Goal: Task Accomplishment & Management: Manage account settings

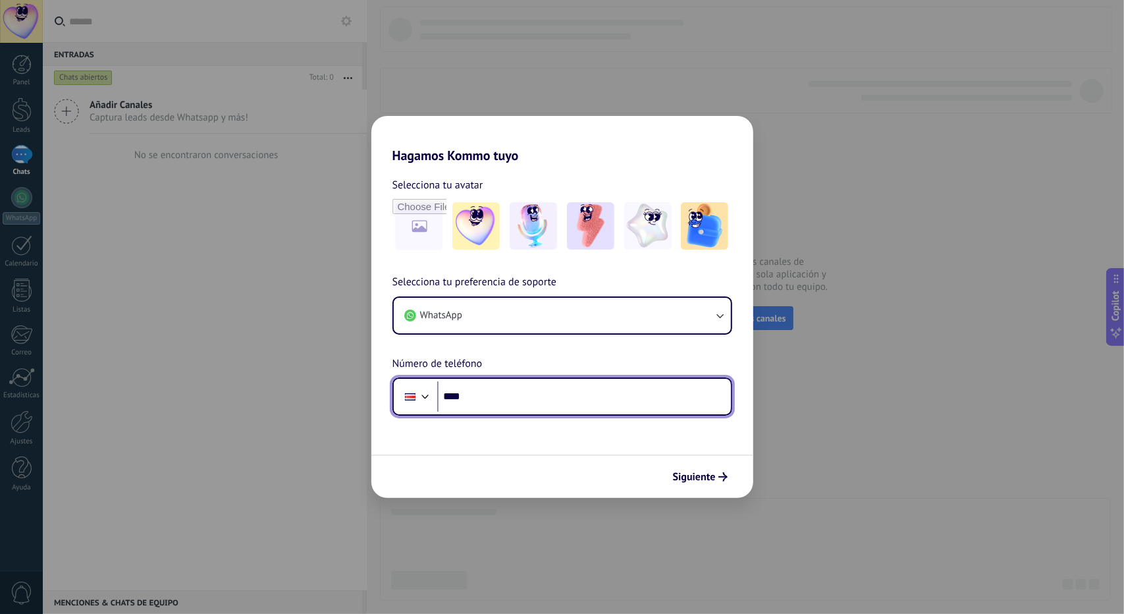
click at [554, 396] on input "****" at bounding box center [584, 396] width 294 height 30
type input "**********"
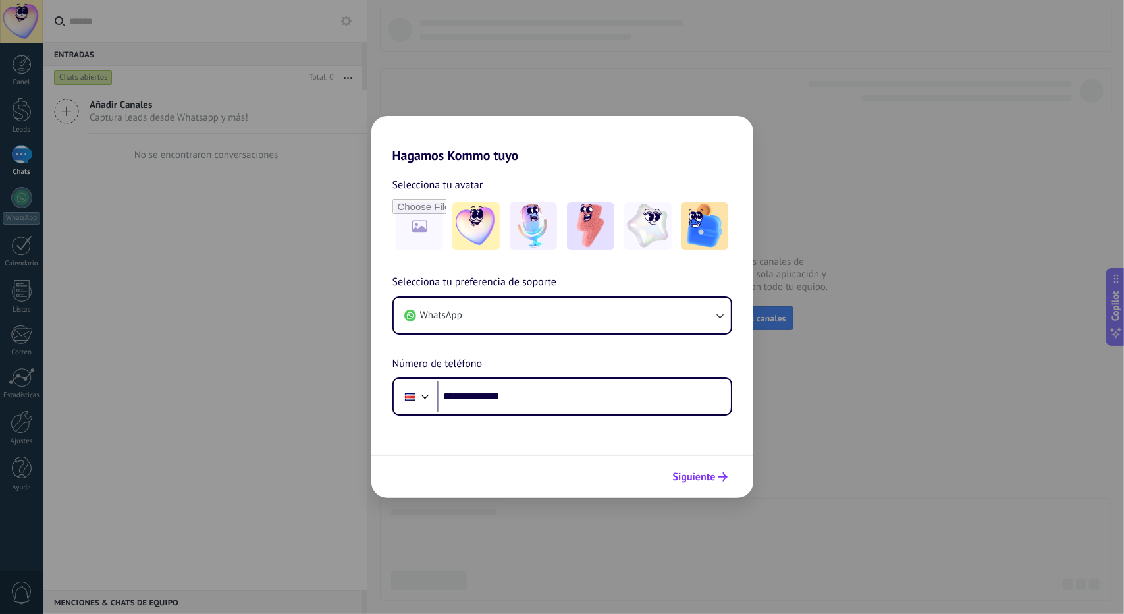
click at [685, 480] on span "Siguiente" at bounding box center [694, 476] width 43 height 9
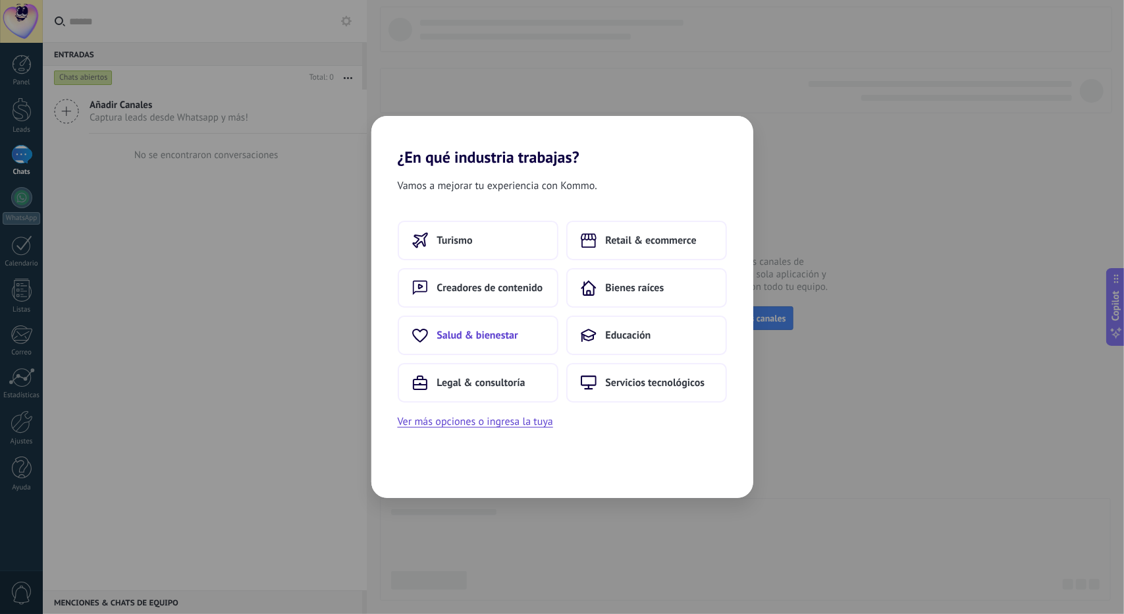
click at [527, 338] on button "Salud & bienestar" at bounding box center [478, 335] width 161 height 40
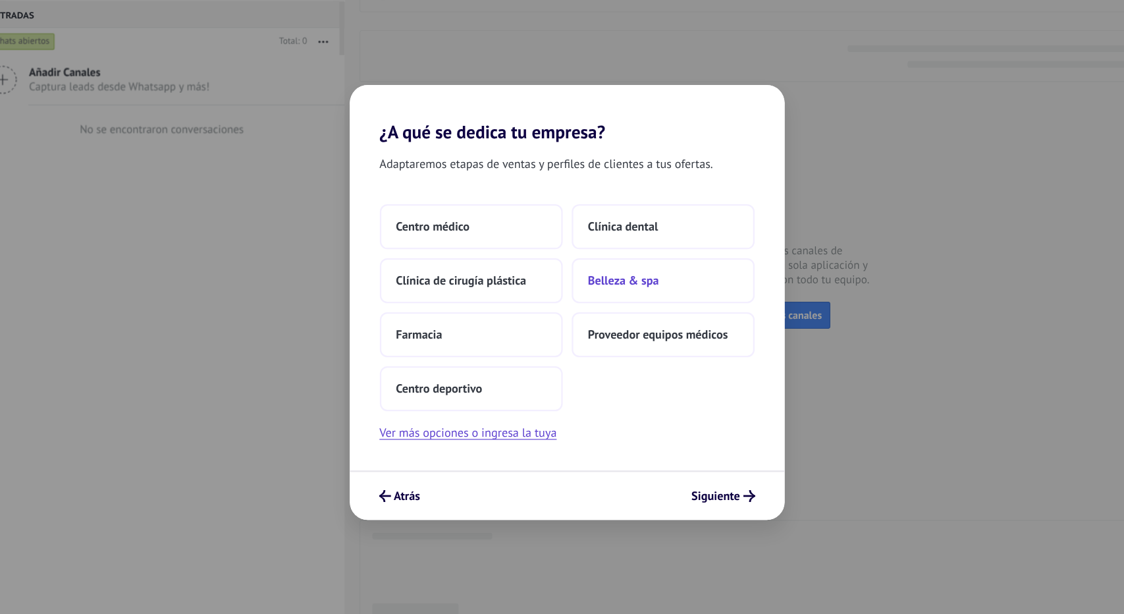
drag, startPoint x: 463, startPoint y: 237, endPoint x: 598, endPoint y: 271, distance: 139.3
click at [598, 271] on div "Centro médico Clínica dental Clínica de cirugía plástica Belleza & spa Farmacia…" at bounding box center [562, 312] width 329 height 182
click at [497, 230] on button "Centro médico" at bounding box center [478, 241] width 161 height 40
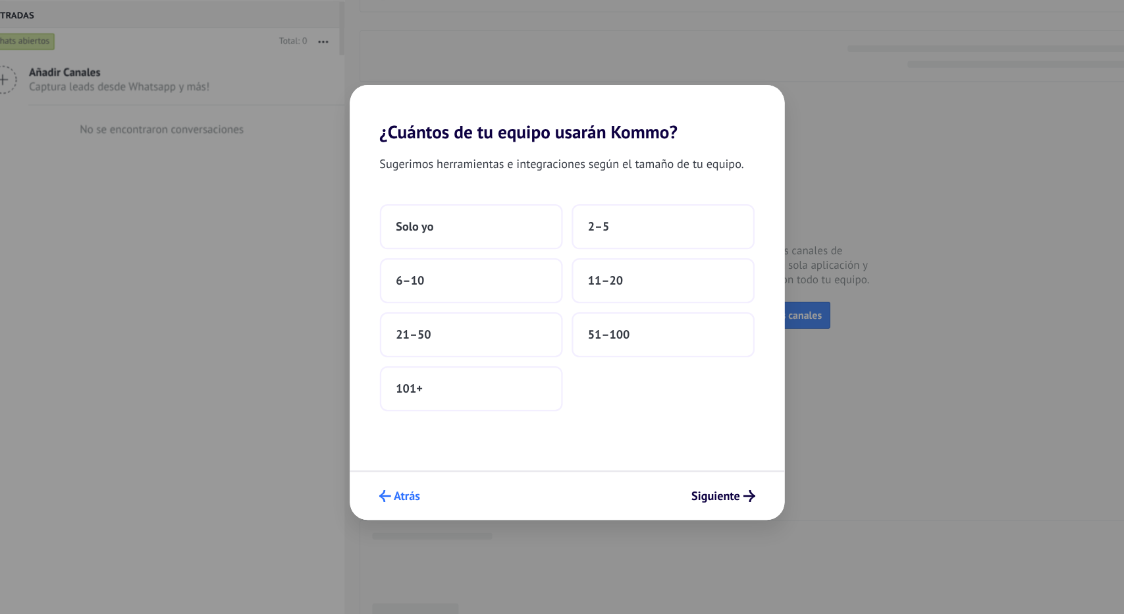
click at [418, 472] on span "Atrás" at bounding box center [421, 476] width 23 height 9
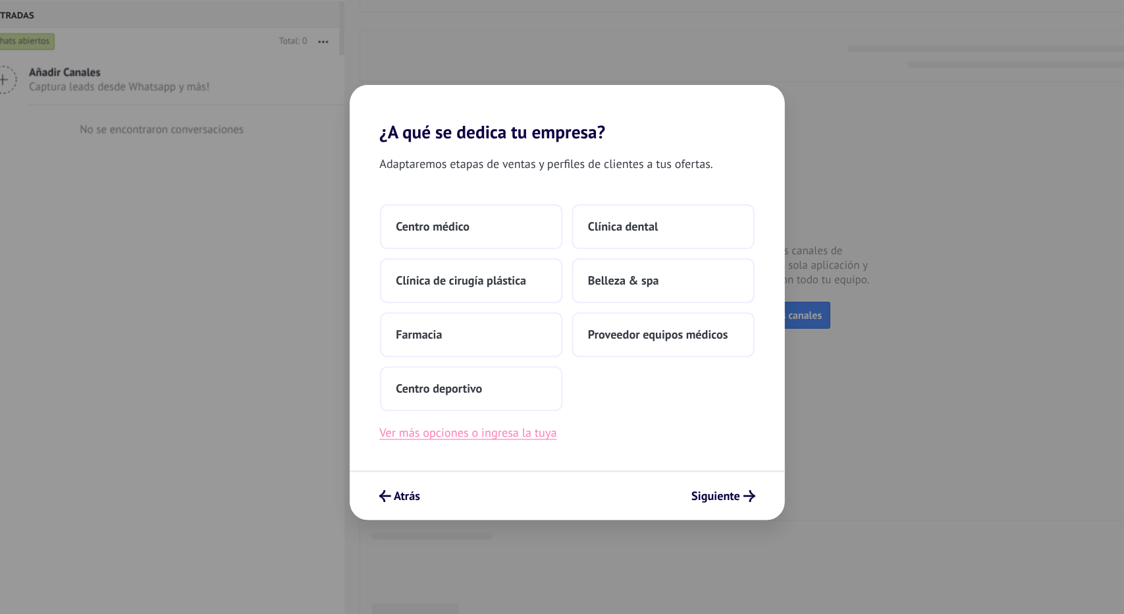
click at [491, 426] on button "Ver más opciones o ingresa la tuya" at bounding box center [475, 421] width 155 height 17
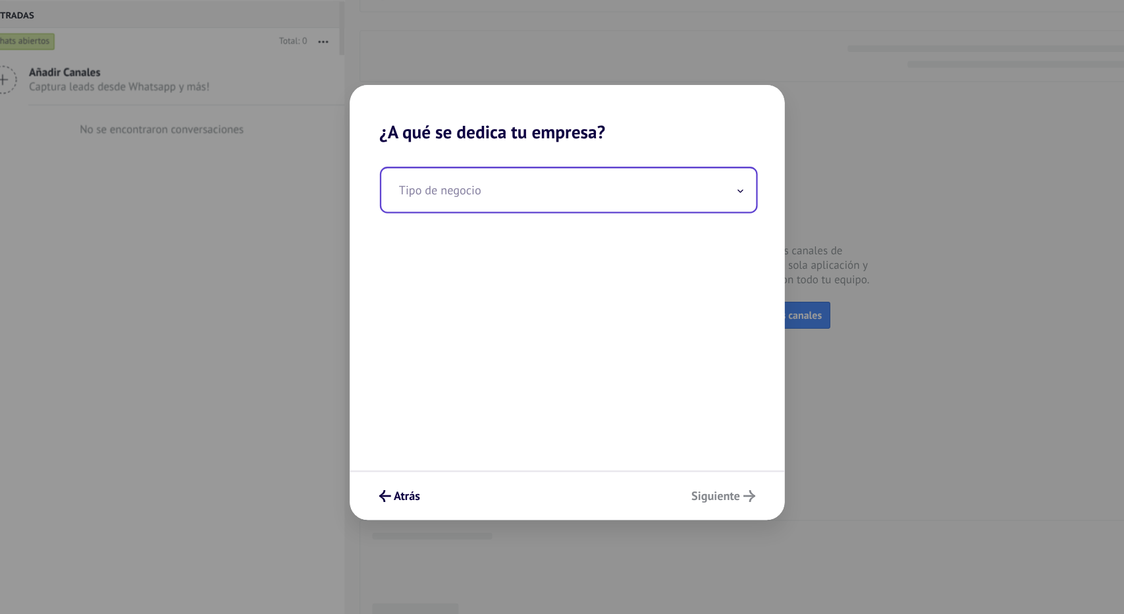
click at [606, 209] on input "text" at bounding box center [563, 208] width 329 height 38
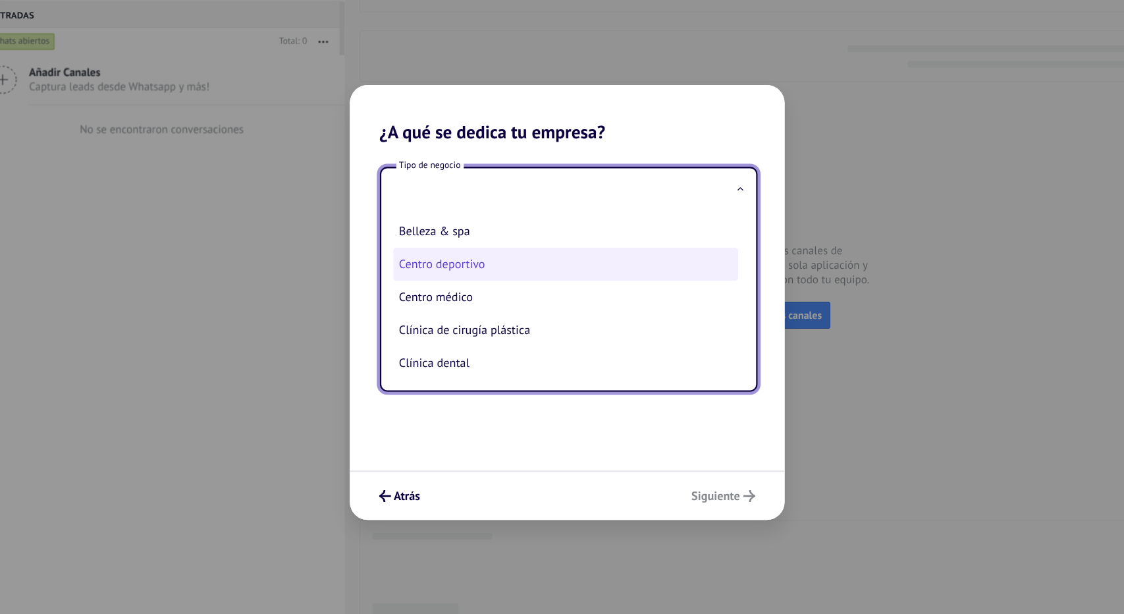
click at [502, 265] on li "Centro deportivo" at bounding box center [561, 273] width 303 height 29
type input "**********"
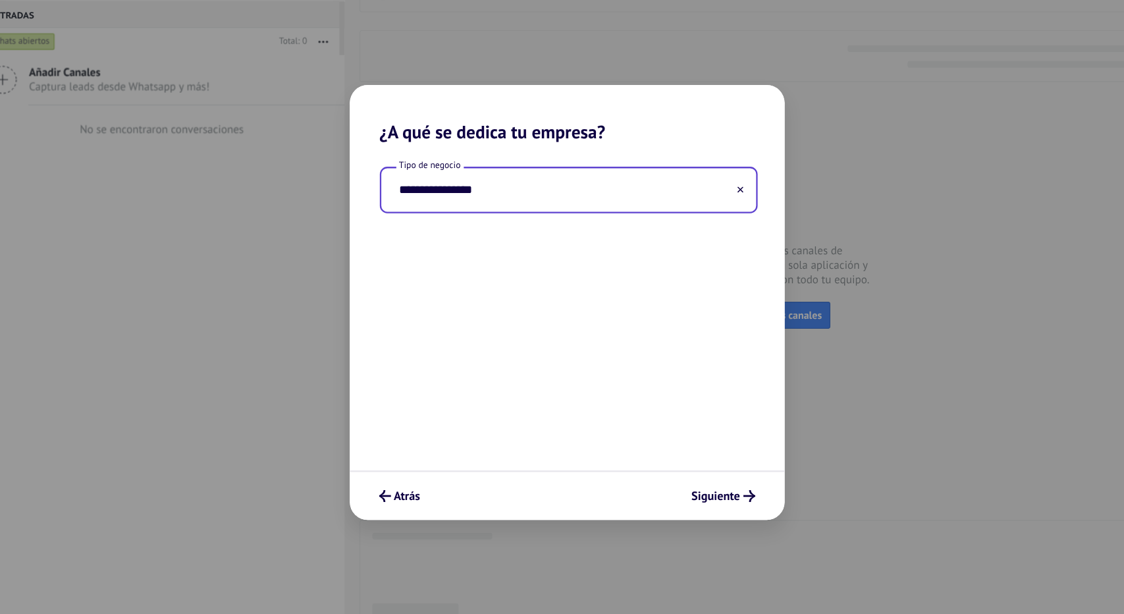
drag, startPoint x: 477, startPoint y: 340, endPoint x: 417, endPoint y: 306, distance: 68.7
click at [417, 306] on div "**********" at bounding box center [562, 311] width 382 height 288
click at [712, 205] on icon at bounding box center [714, 207] width 5 height 5
click at [497, 208] on input "text" at bounding box center [563, 208] width 329 height 38
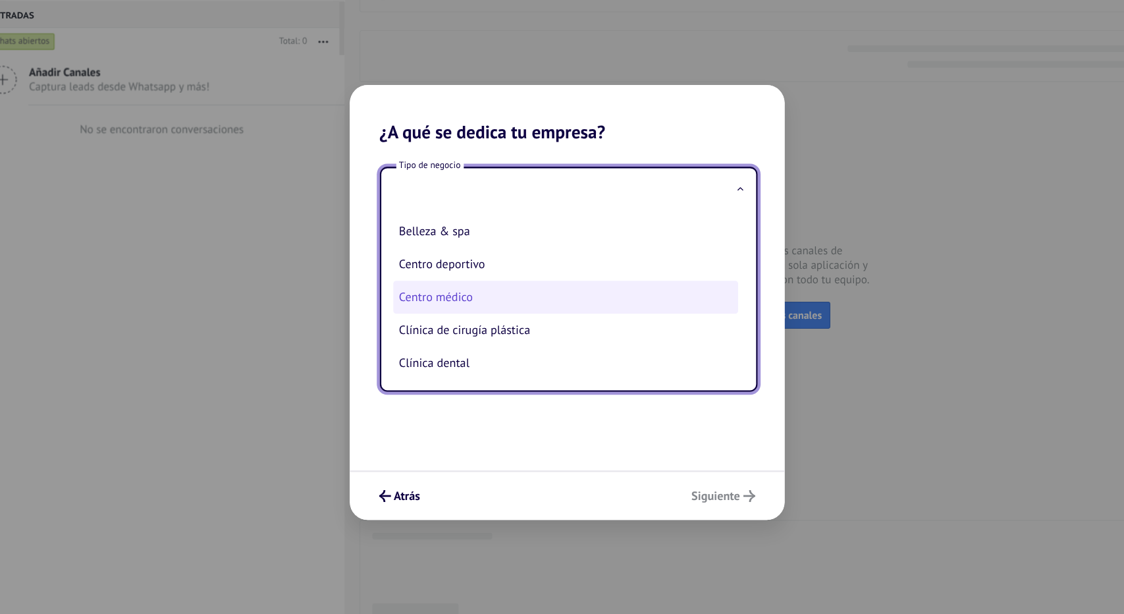
click at [472, 306] on li "Centro médico" at bounding box center [561, 302] width 303 height 29
type input "**********"
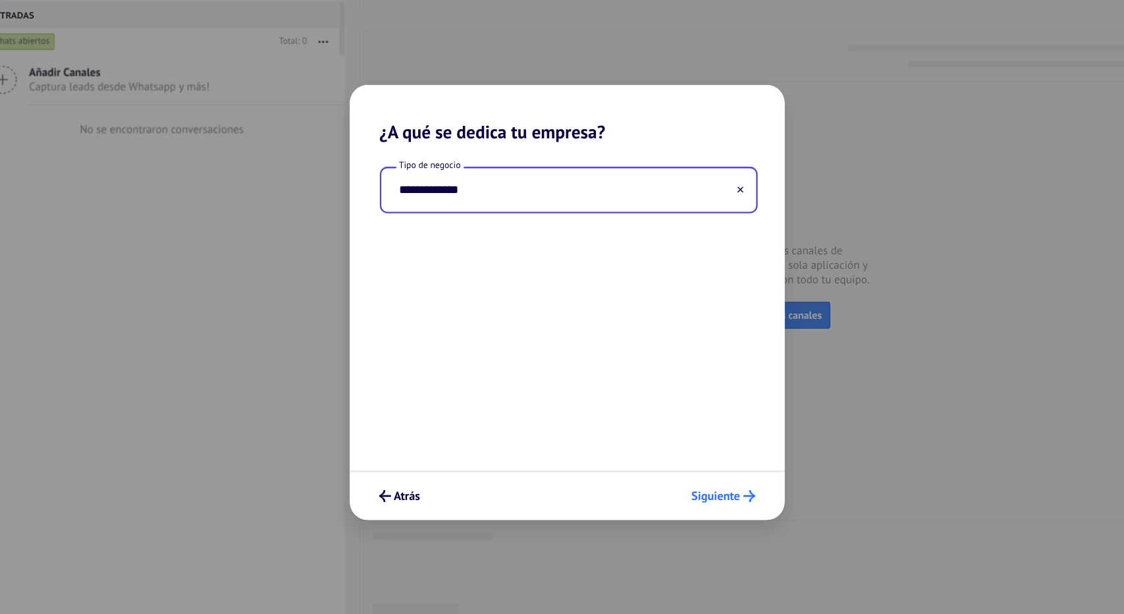
click at [713, 481] on span "Siguiente" at bounding box center [693, 476] width 43 height 9
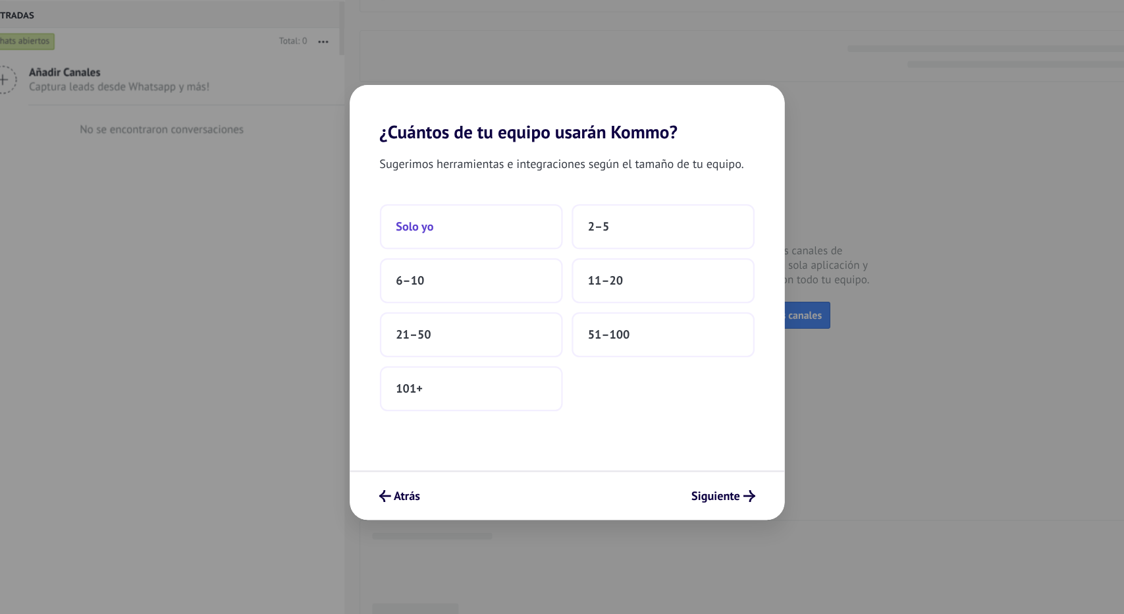
click at [446, 232] on button "Solo yo" at bounding box center [478, 241] width 161 height 40
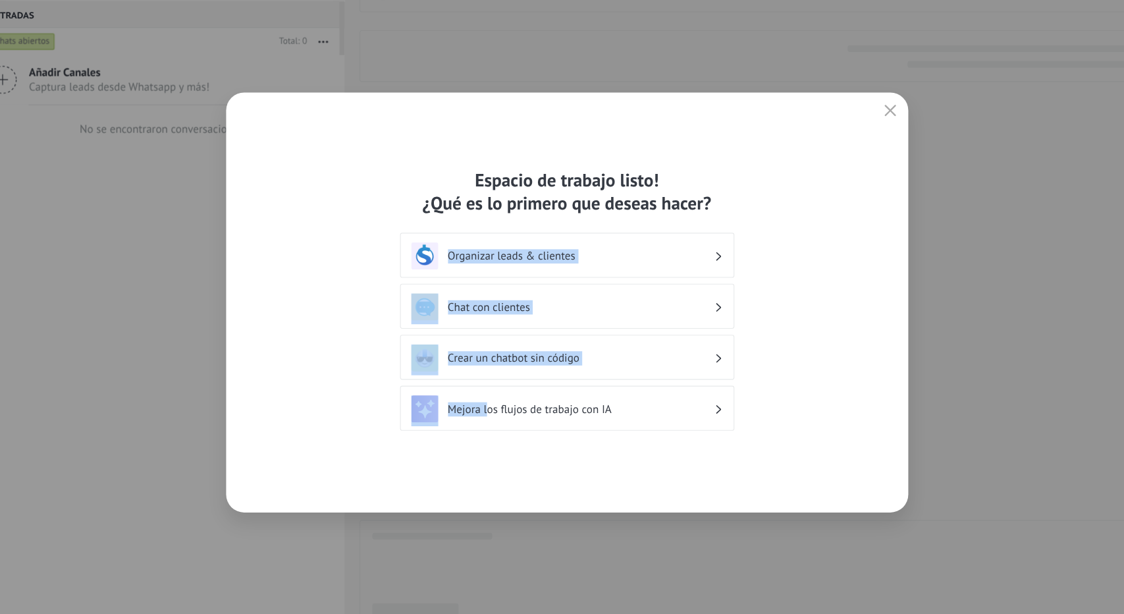
drag, startPoint x: 457, startPoint y: 266, endPoint x: 493, endPoint y: 394, distance: 132.6
click at [493, 394] on div "Espacio de trabajo listo! ¿Qué es lo primero que deseas hacer? Organizar leads …" at bounding box center [563, 307] width 294 height 236
click at [820, 242] on div "Espacio de trabajo listo! ¿Qué es lo primero que deseas hacer? Organizar leads …" at bounding box center [562, 306] width 599 height 369
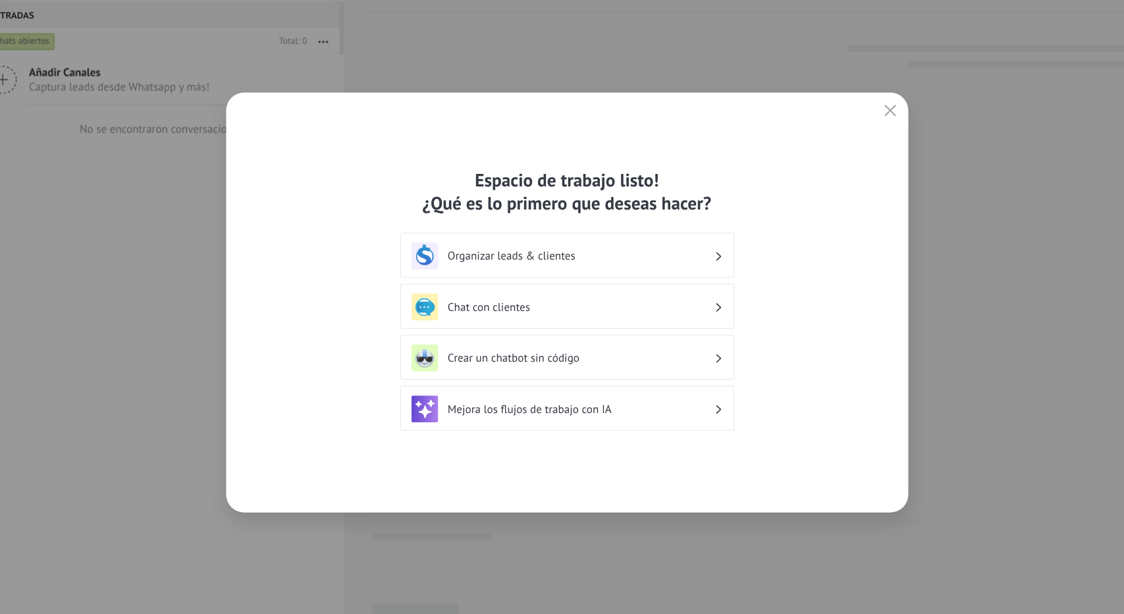
click at [697, 263] on icon at bounding box center [695, 266] width 5 height 8
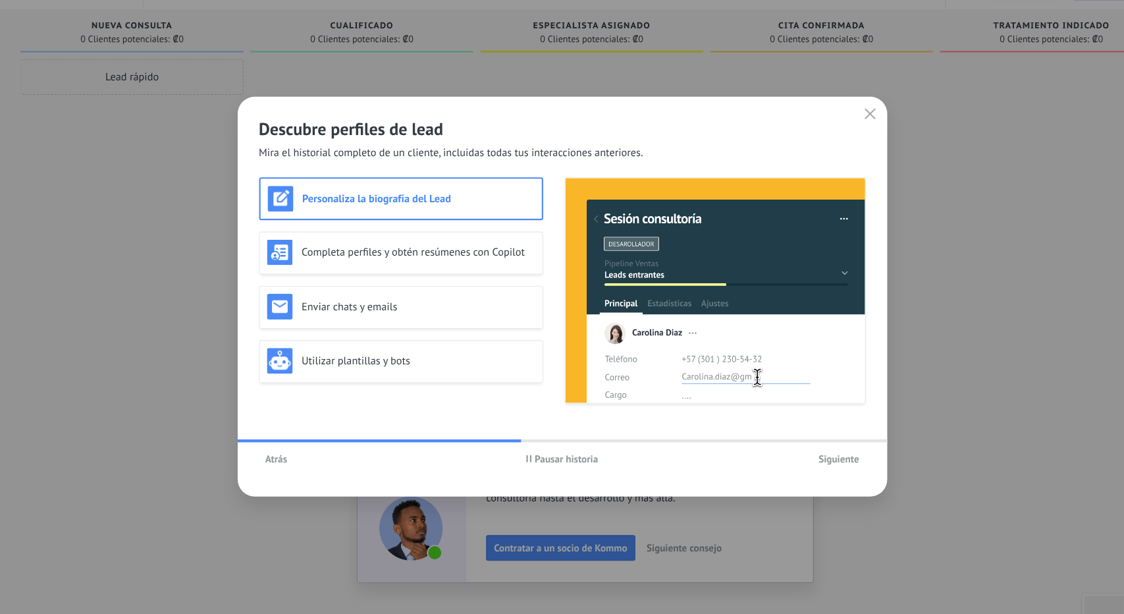
click at [510, 221] on h3 "Personaliza la biografía del Lead" at bounding box center [430, 217] width 214 height 13
click at [485, 257] on div "Completa perfiles y obtén resúmenes con Copilot" at bounding box center [414, 266] width 248 height 24
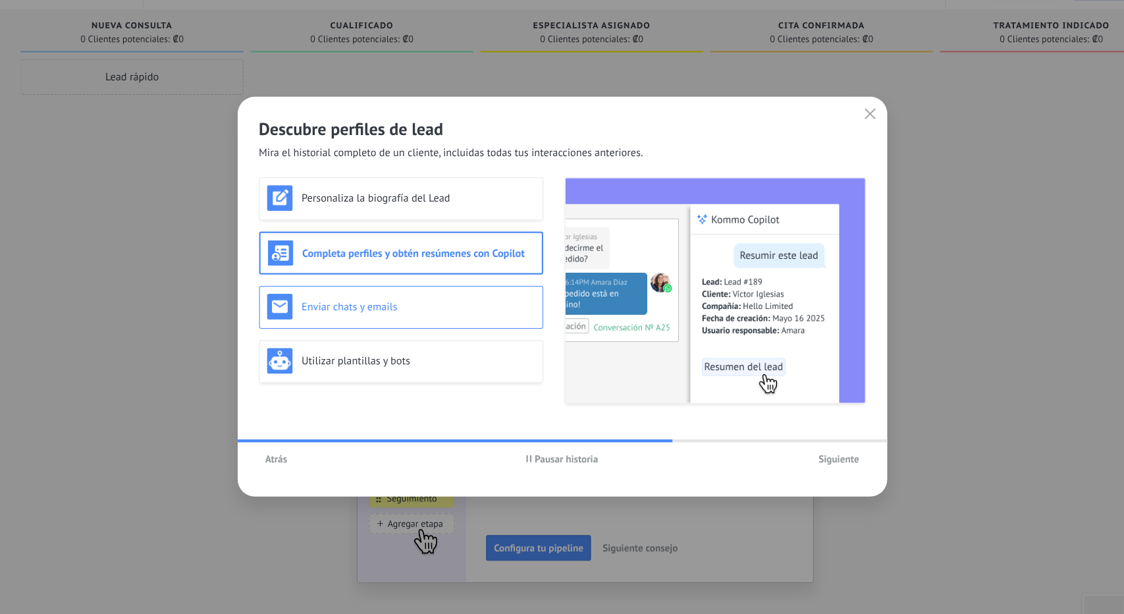
click at [453, 310] on h3 "Enviar chats y emails" at bounding box center [429, 316] width 215 height 13
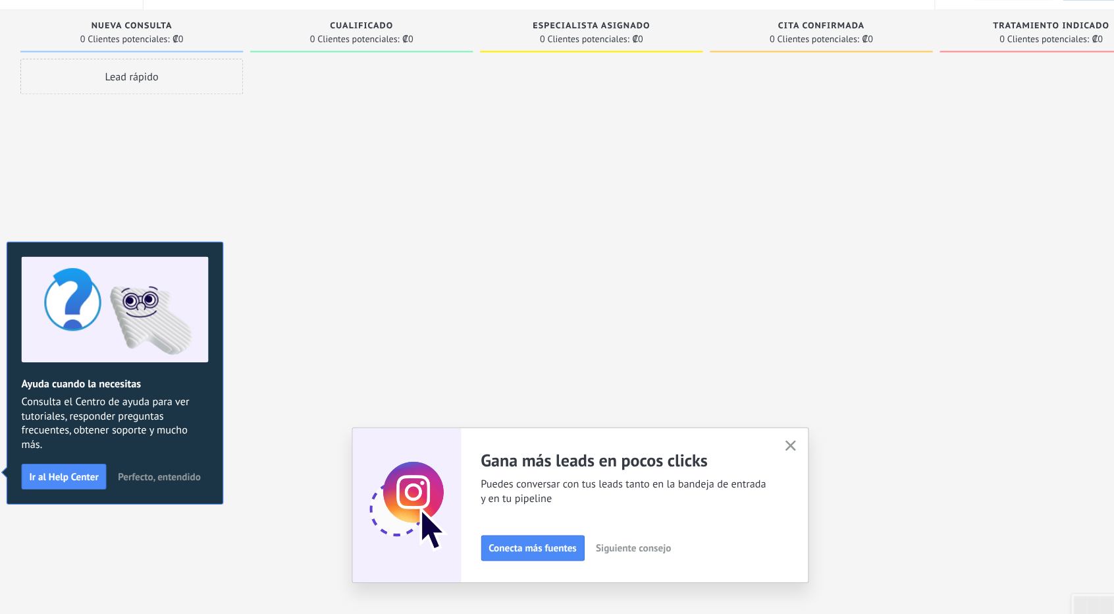
click at [774, 450] on span "button" at bounding box center [773, 444] width 10 height 11
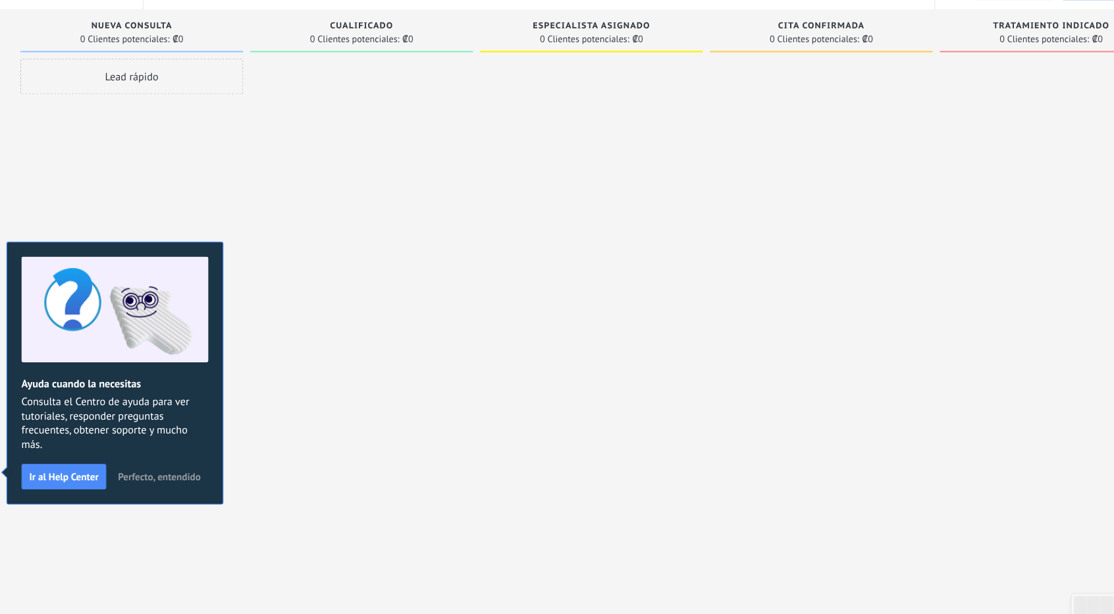
click at [963, 196] on div at bounding box center [1013, 309] width 205 height 442
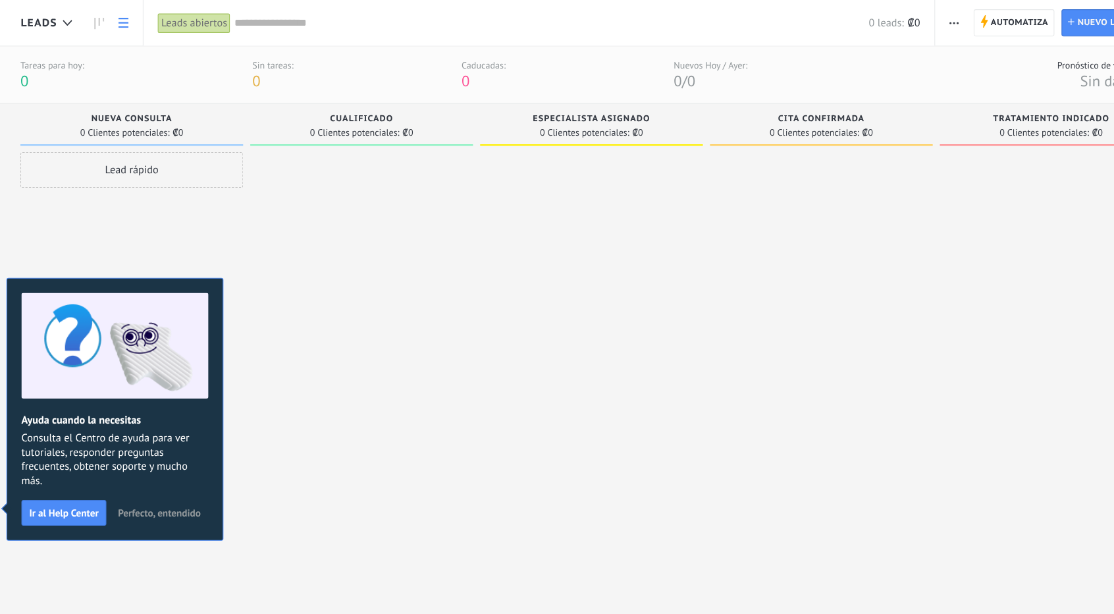
click at [153, 23] on icon at bounding box center [157, 20] width 9 height 9
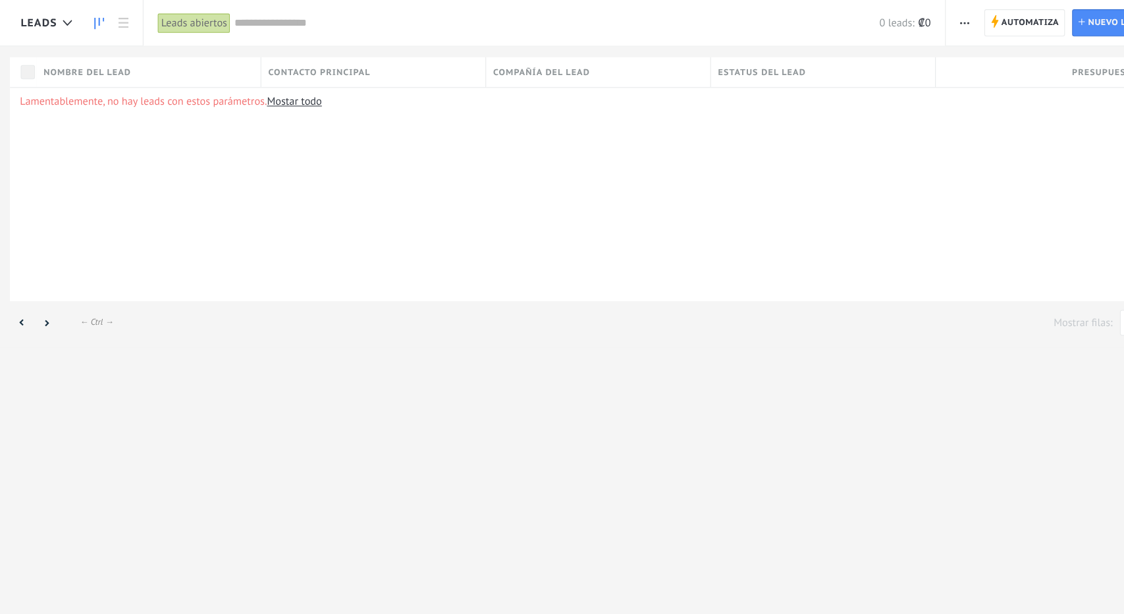
click at [142, 20] on link at bounding box center [135, 22] width 22 height 26
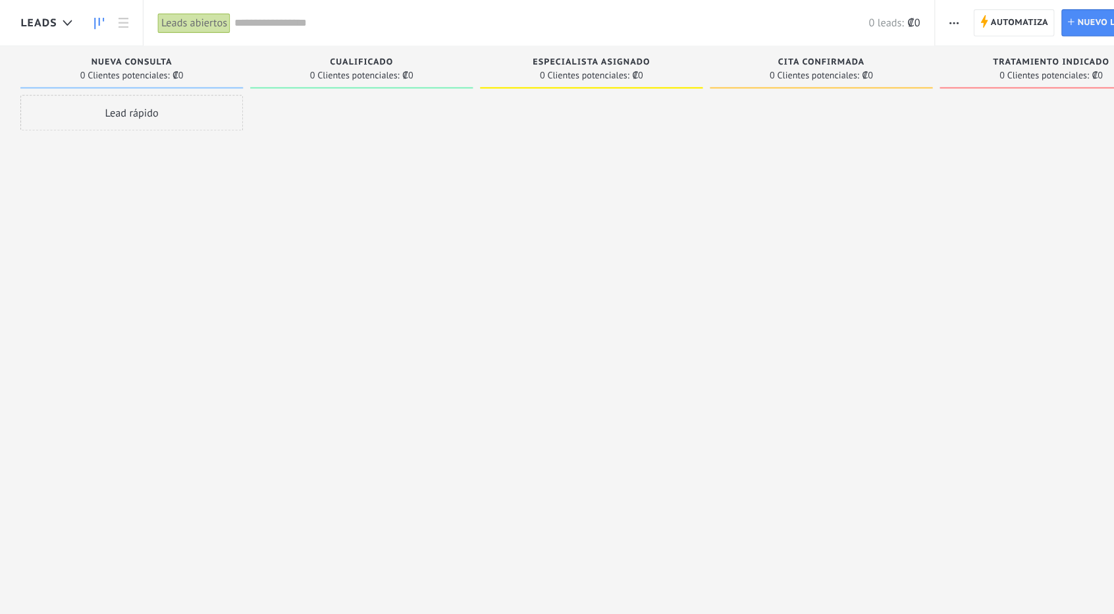
click at [277, 28] on input "text" at bounding box center [551, 21] width 585 height 14
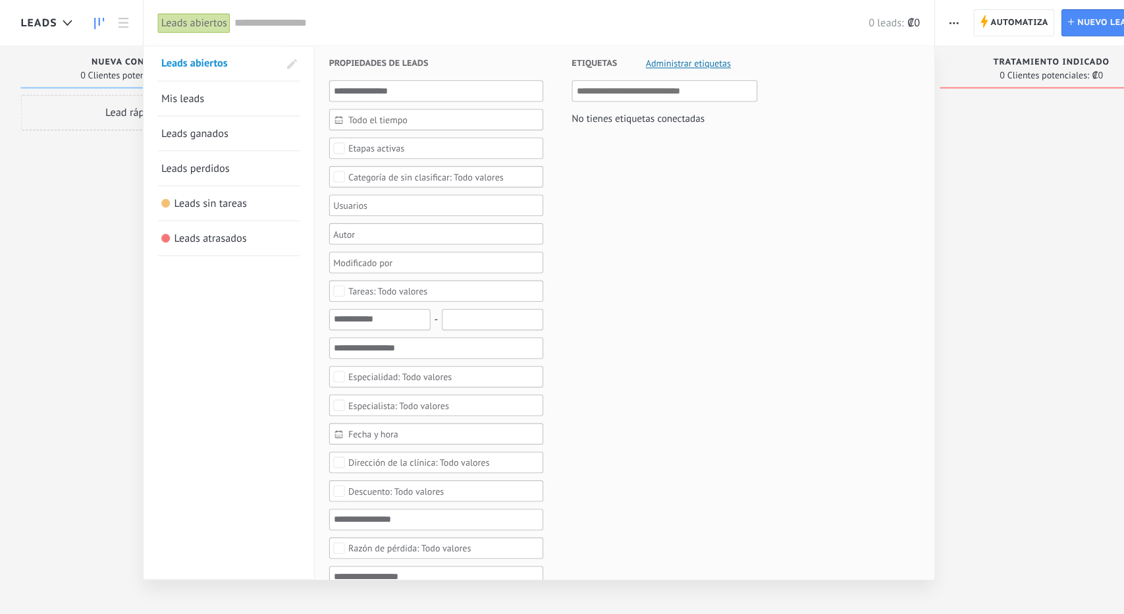
click at [227, 14] on div "Leads abiertos" at bounding box center [222, 21] width 67 height 19
click at [125, 279] on div at bounding box center [562, 307] width 1124 height 614
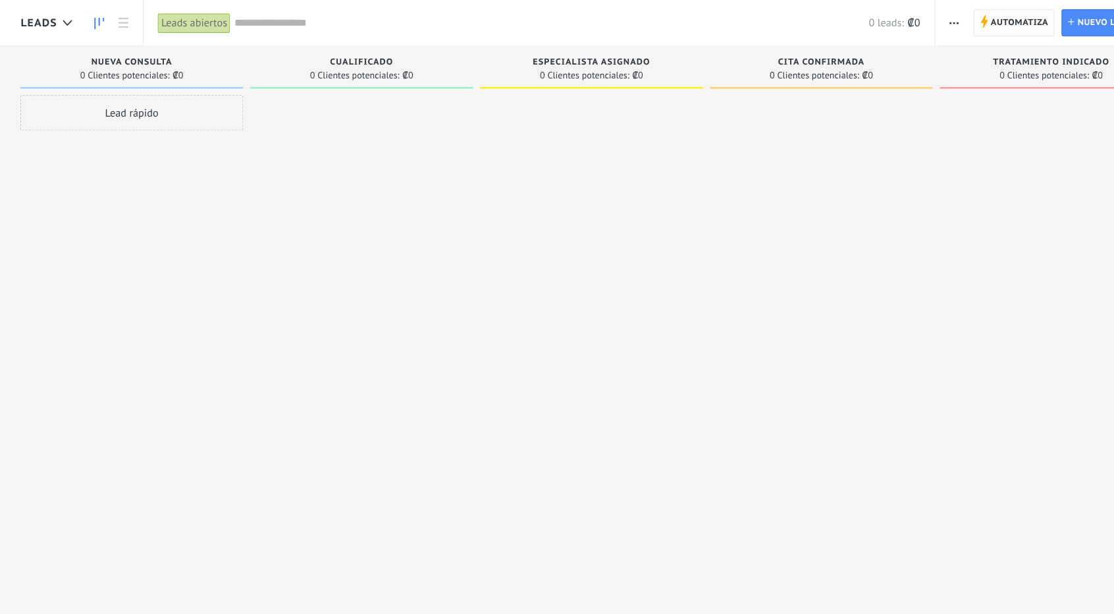
click at [981, 16] on span "Automatiza" at bounding box center [983, 21] width 53 height 24
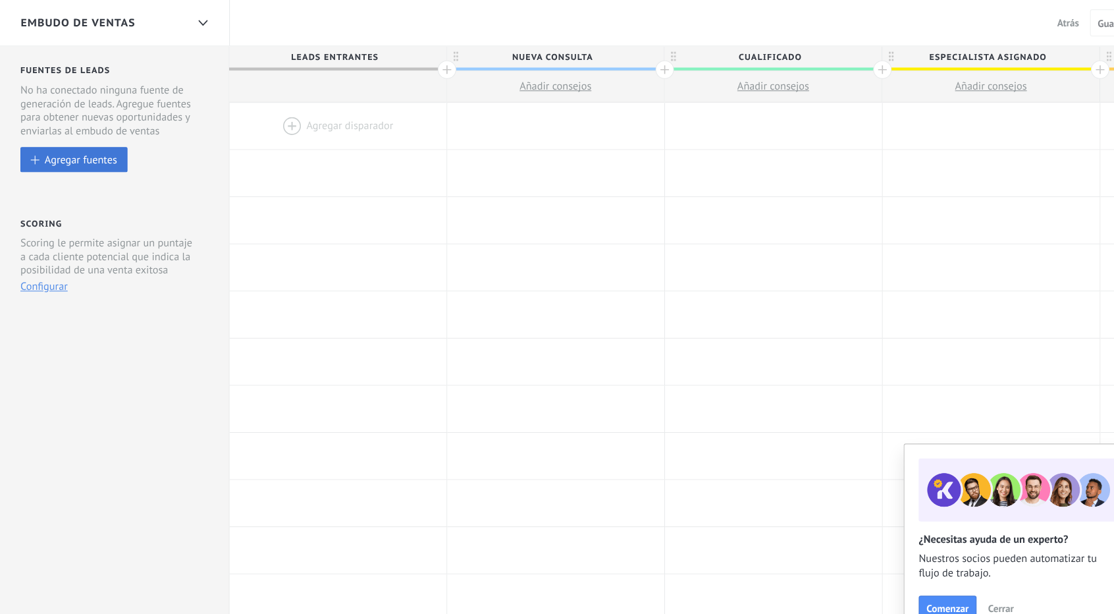
click at [146, 148] on div "Agregar fuentes" at bounding box center [118, 147] width 67 height 11
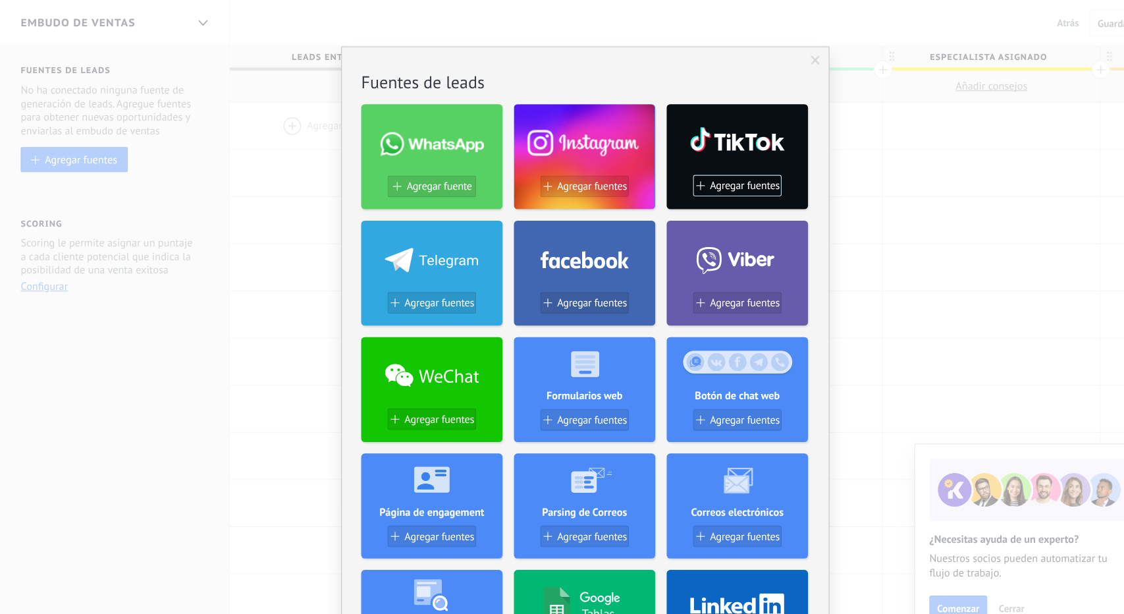
click at [408, 140] on span at bounding box center [441, 133] width 95 height 22
click at [597, 138] on div at bounding box center [583, 129] width 130 height 57
click at [458, 169] on span "Agregar fuente" at bounding box center [449, 172] width 60 height 11
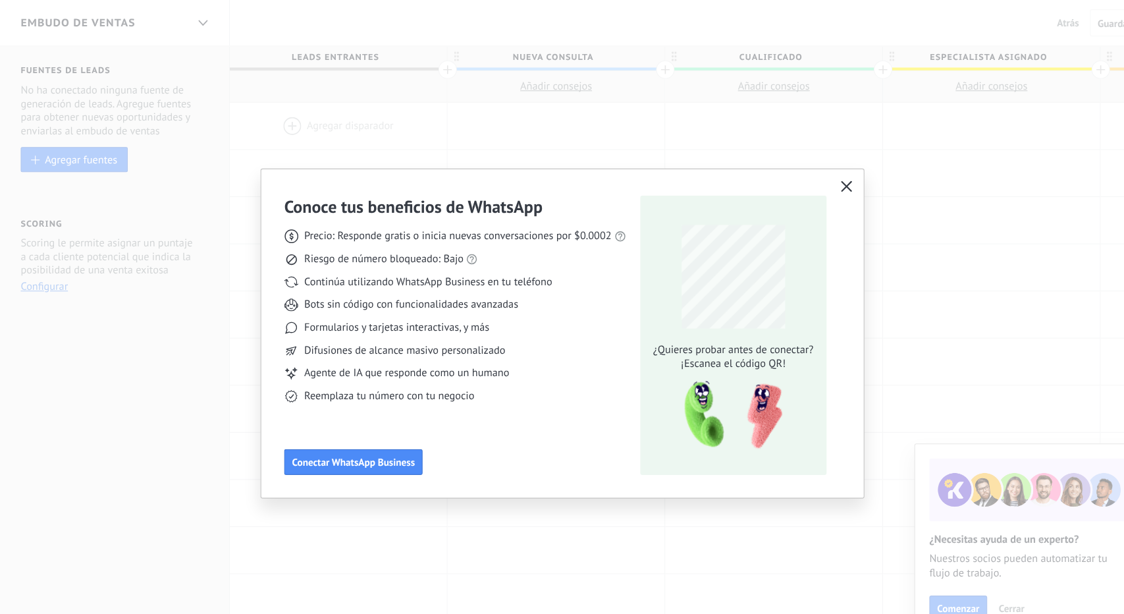
click at [822, 167] on icon "button" at bounding box center [824, 172] width 11 height 11
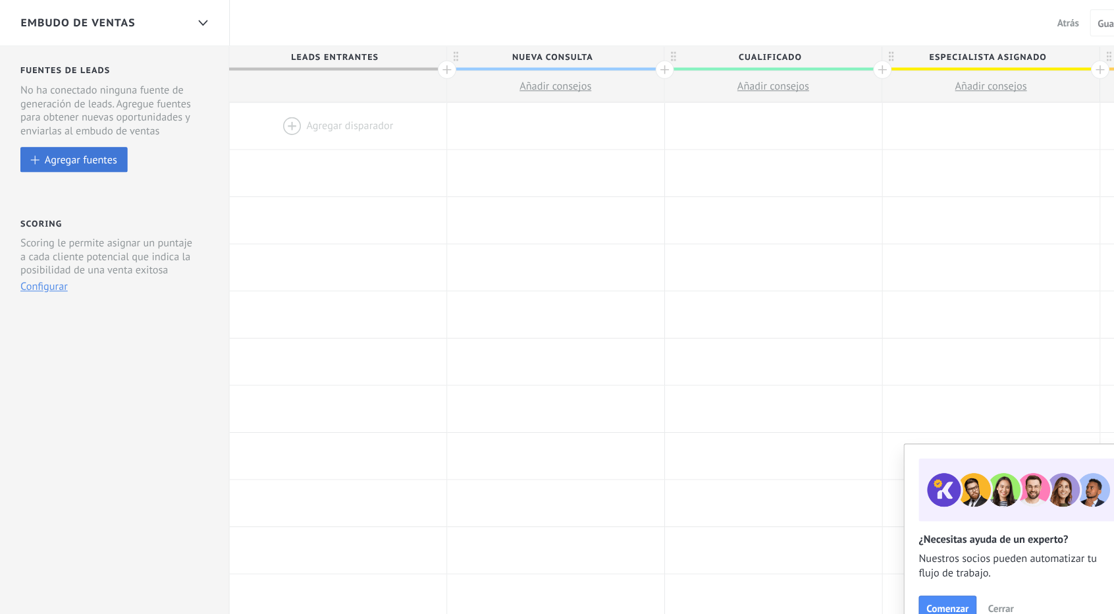
click at [109, 148] on div "Agregar fuentes" at bounding box center [118, 147] width 67 height 11
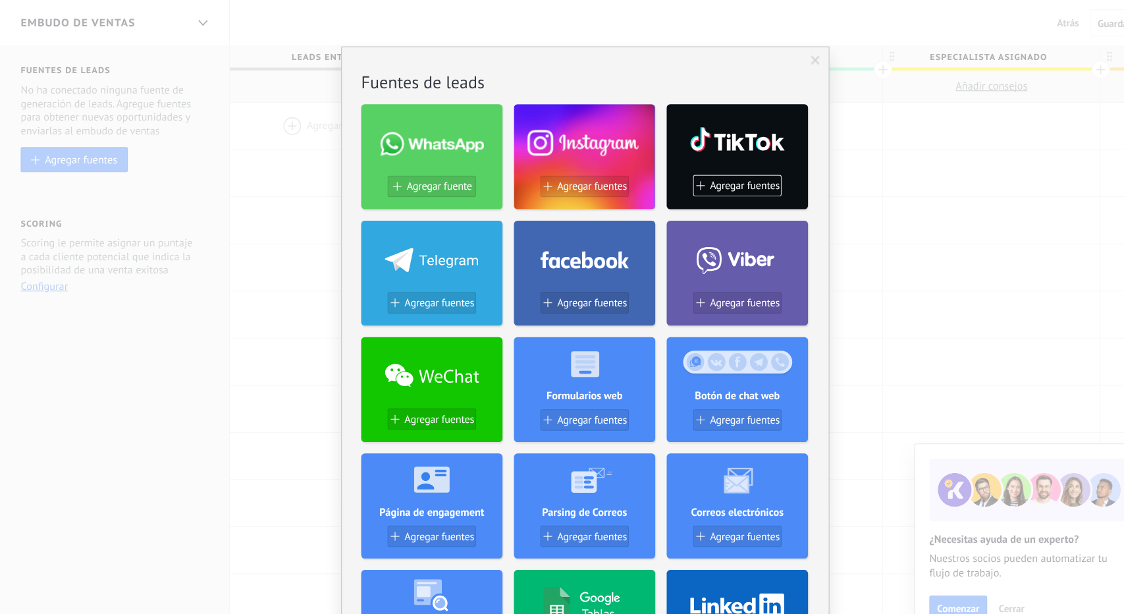
click at [447, 146] on div at bounding box center [442, 129] width 130 height 57
click at [437, 179] on button "Agregar fuente" at bounding box center [442, 172] width 82 height 20
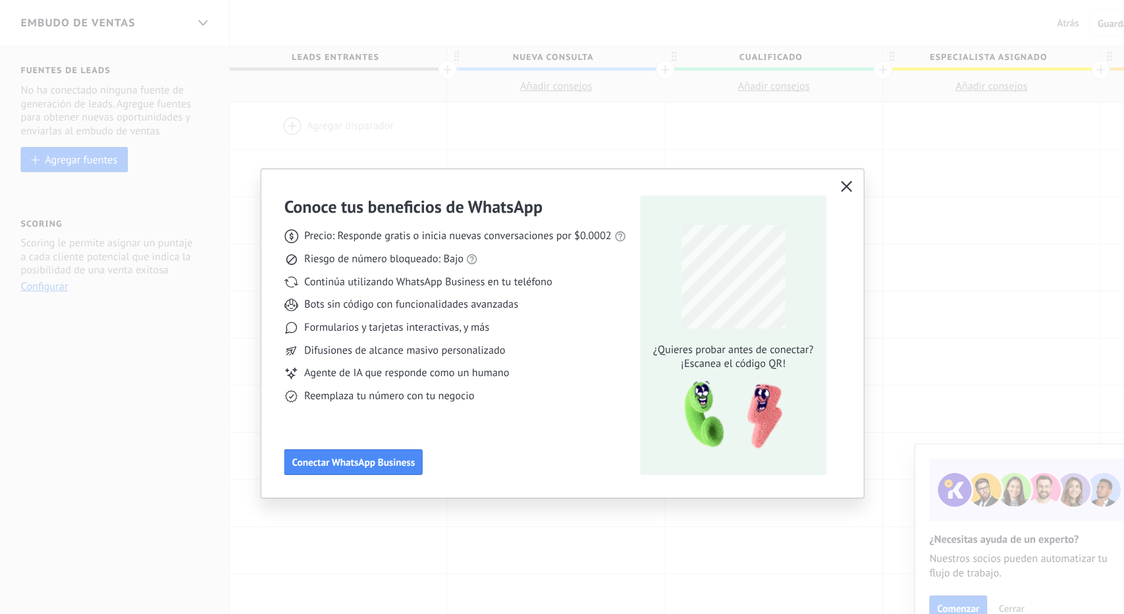
click at [824, 165] on button "button" at bounding box center [824, 172] width 17 height 18
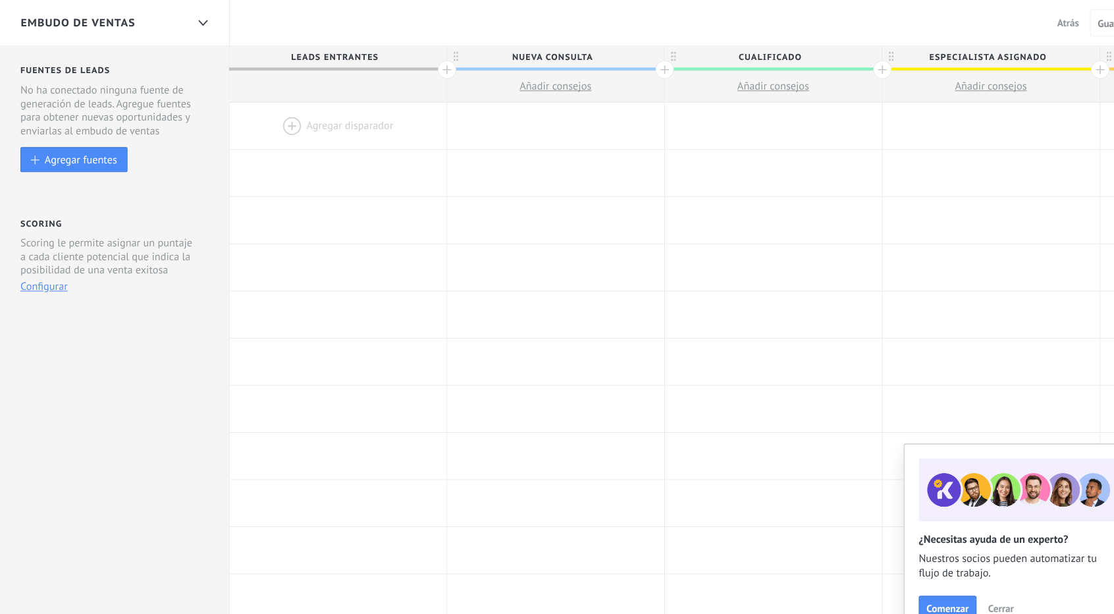
click at [74, 267] on button "Configurar" at bounding box center [84, 264] width 43 height 13
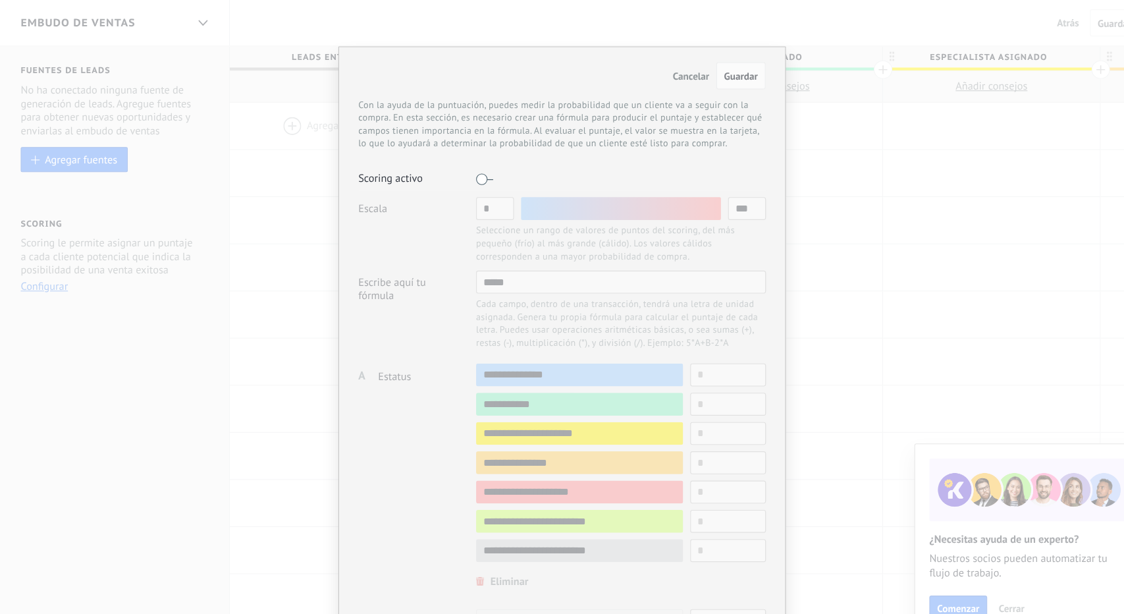
click at [844, 169] on div "Cancelar Guardar Con la ayuda de la puntuación, puedes medir la probabilidad qu…" at bounding box center [562, 307] width 1124 height 614
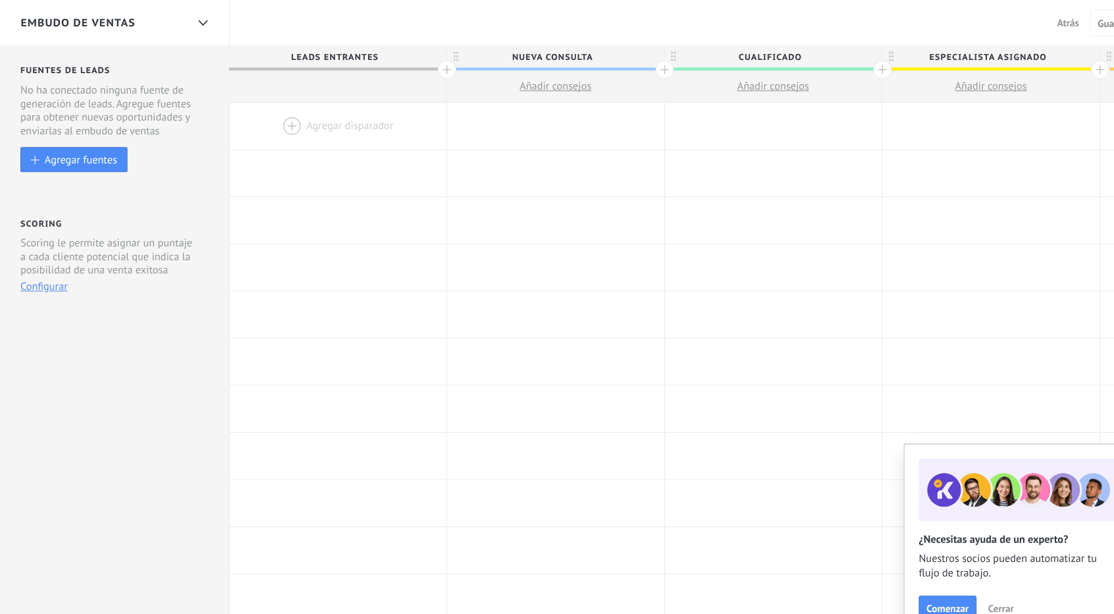
click at [981, 560] on button "Cerrar" at bounding box center [967, 561] width 36 height 20
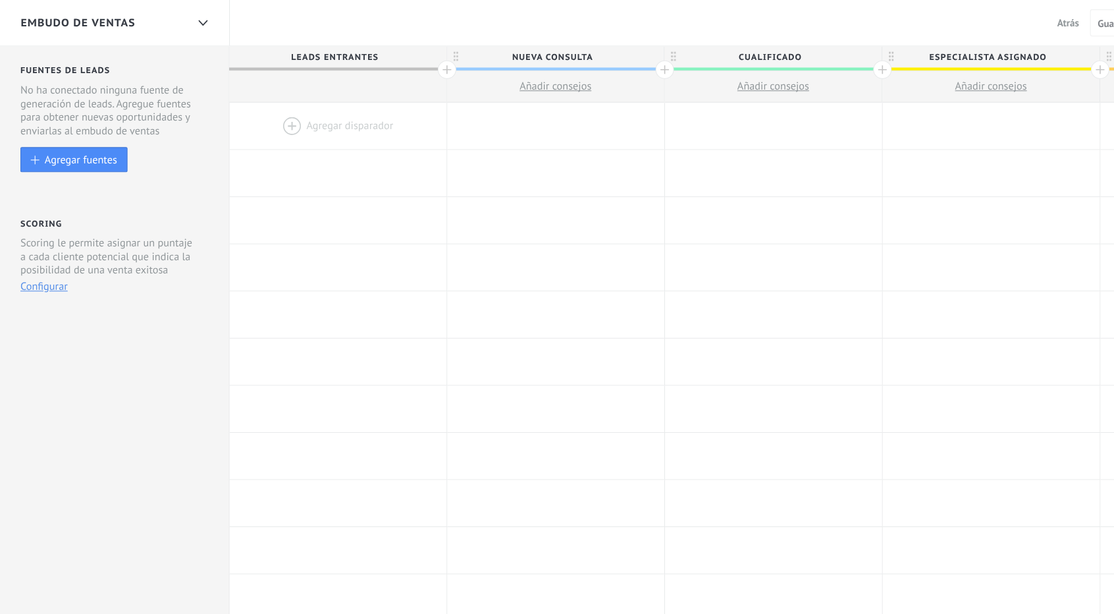
click at [331, 111] on div at bounding box center [355, 116] width 200 height 43
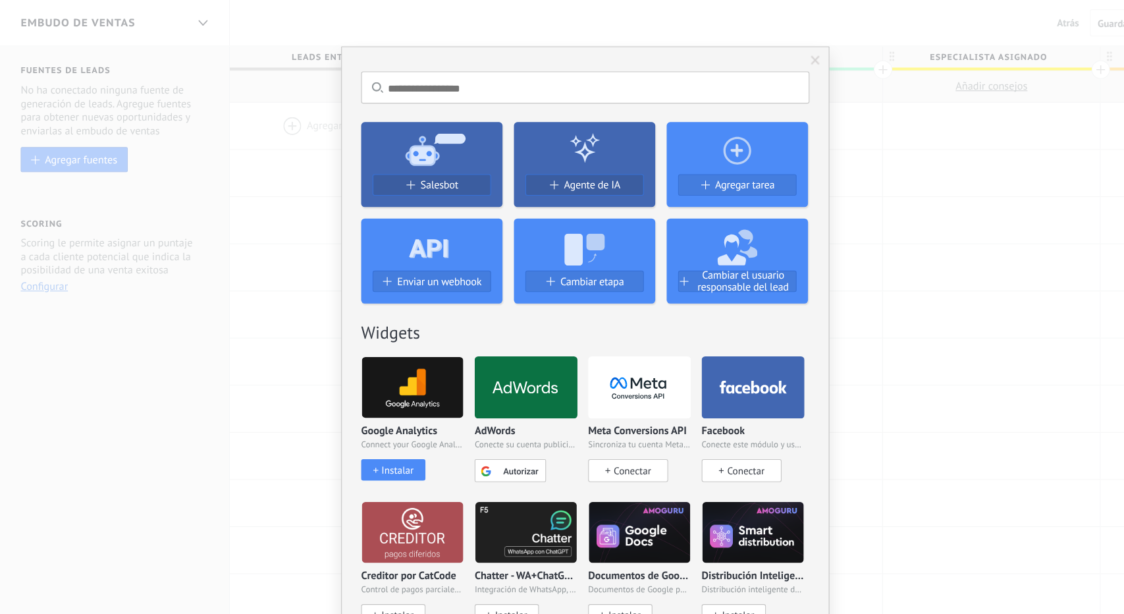
click at [349, 19] on div "No hay resultados Salesbot Agente de IA Agregar tarea Enviar un webhook Cambiar…" at bounding box center [583, 307] width 1081 height 614
